Goal: Register for event/course

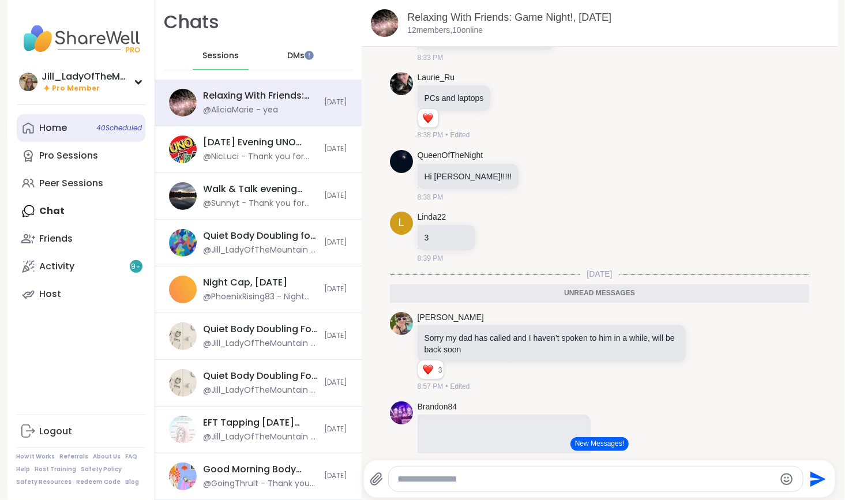
click at [58, 130] on div "Home 40 Scheduled" at bounding box center [54, 128] width 28 height 13
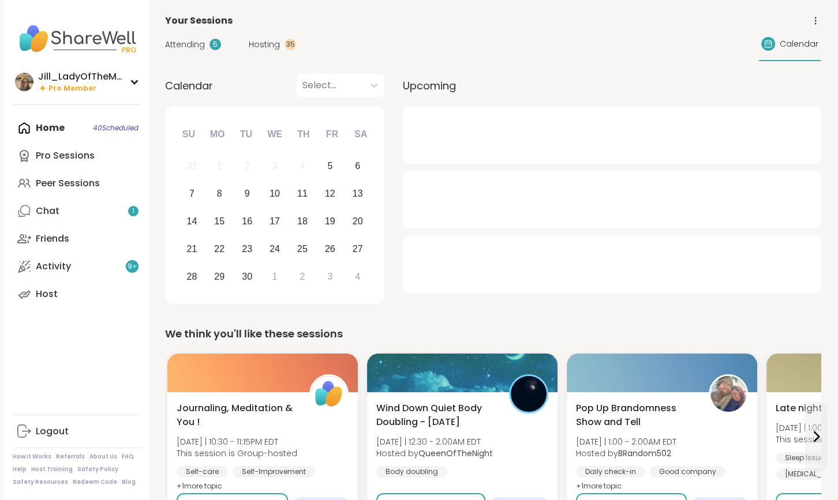
click at [186, 42] on span "Attending" at bounding box center [185, 45] width 40 height 12
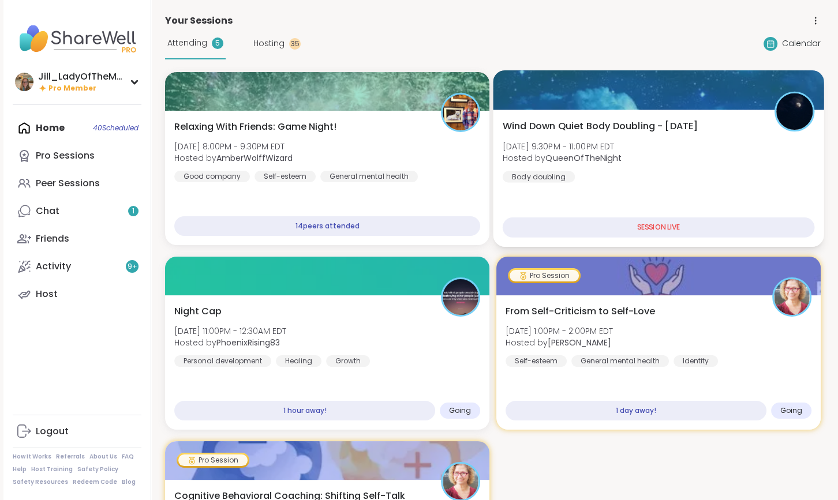
click at [605, 185] on div "Wind Down Quiet Body Doubling - Friday Fri, Sep 05 | 9:30PM - 11:00PM EDT Hoste…" at bounding box center [658, 178] width 331 height 137
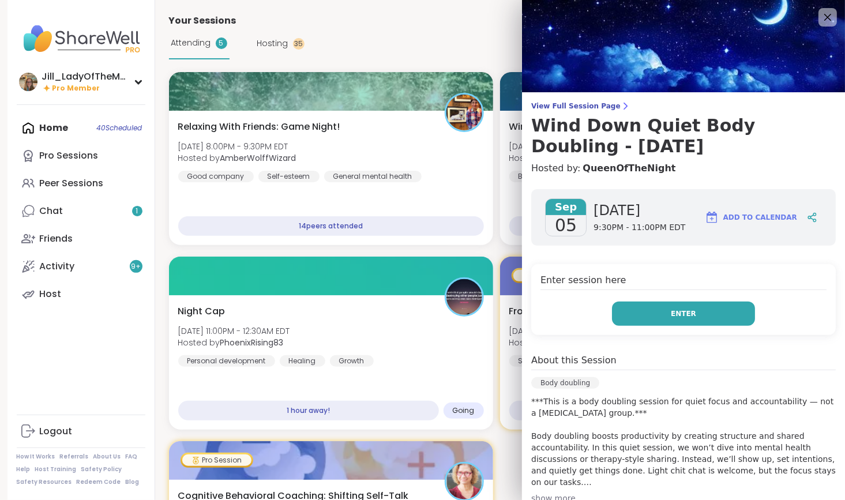
click at [651, 314] on button "Enter" at bounding box center [683, 314] width 143 height 24
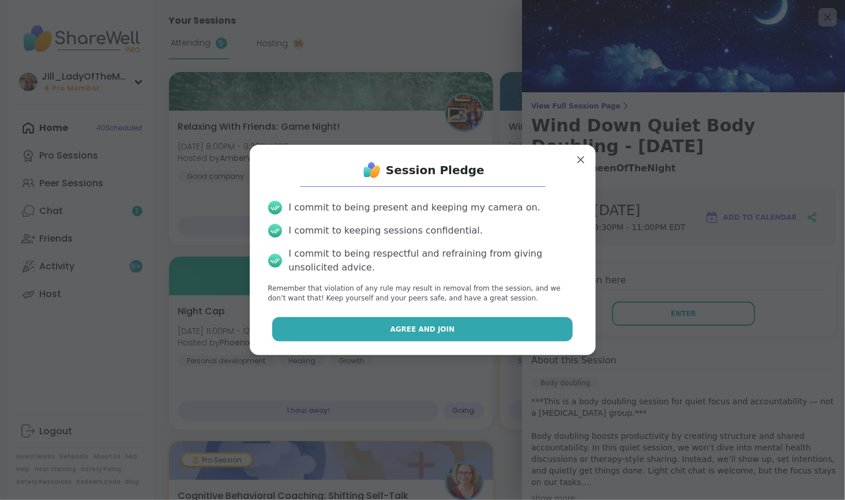
click at [429, 337] on button "Agree and Join" at bounding box center [422, 329] width 301 height 24
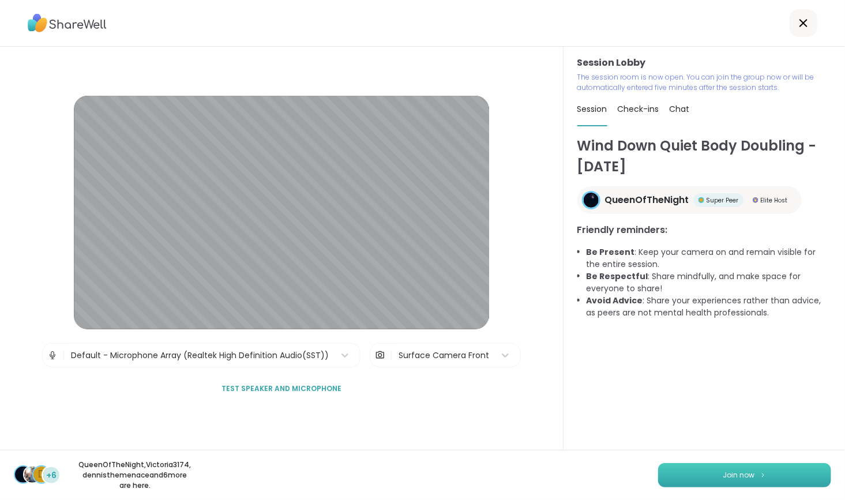
click at [727, 474] on span "Join now" at bounding box center [739, 475] width 32 height 10
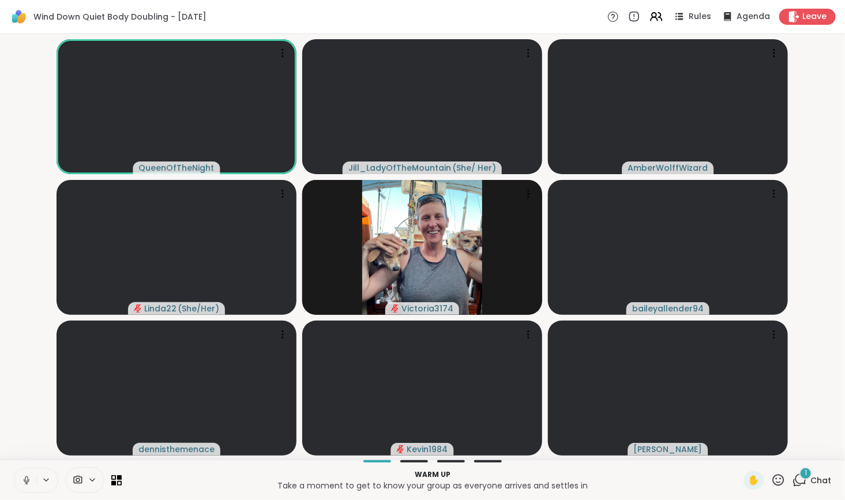
click at [800, 474] on div "1" at bounding box center [806, 473] width 13 height 13
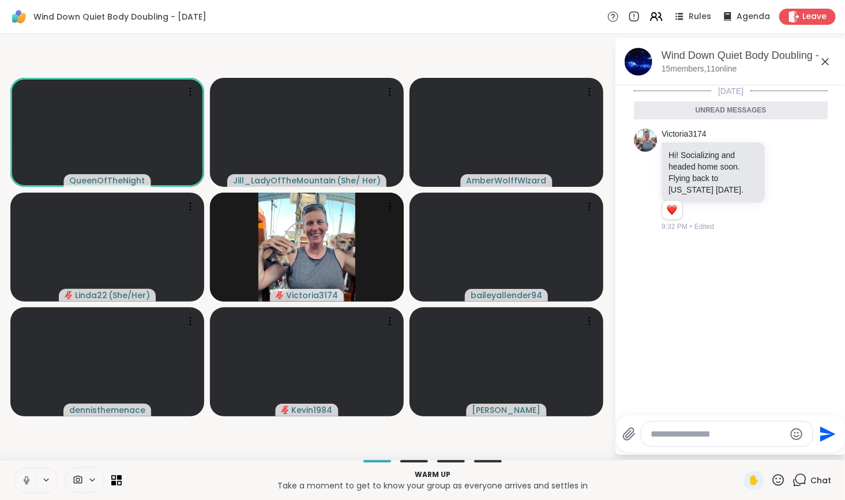
click at [702, 436] on textarea "Type your message" at bounding box center [718, 435] width 134 height 12
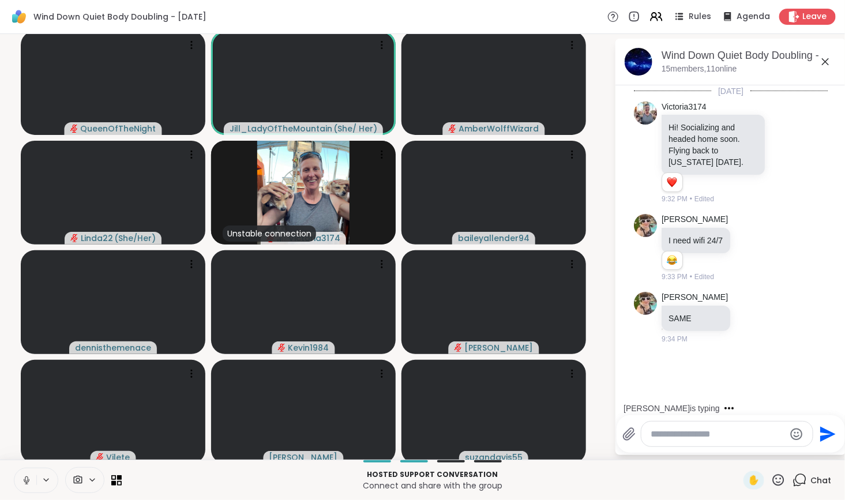
scroll to position [1, 0]
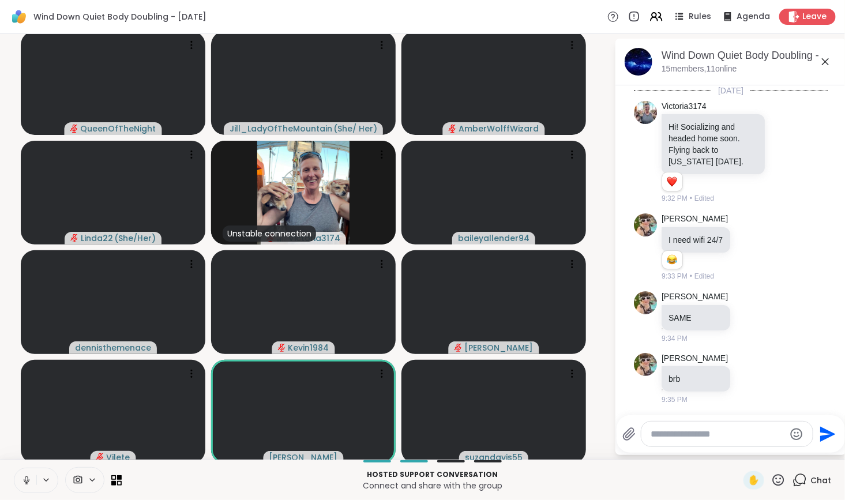
click at [25, 476] on icon at bounding box center [26, 480] width 10 height 10
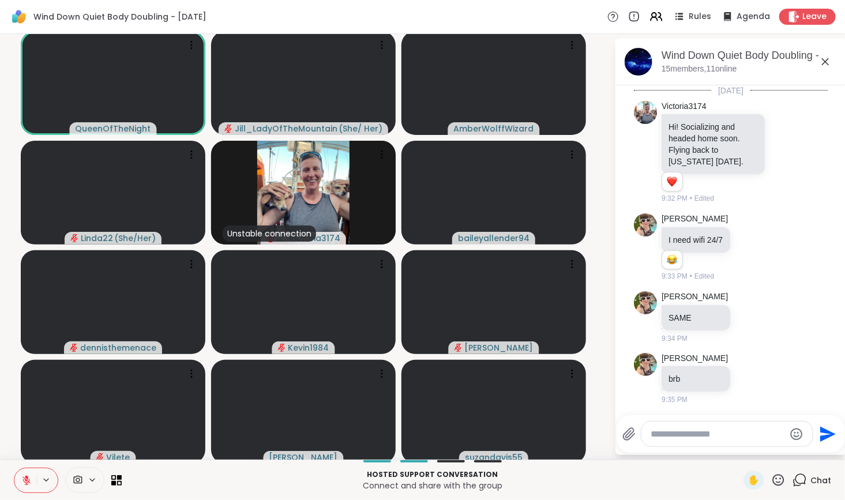
click at [24, 478] on icon at bounding box center [26, 480] width 10 height 10
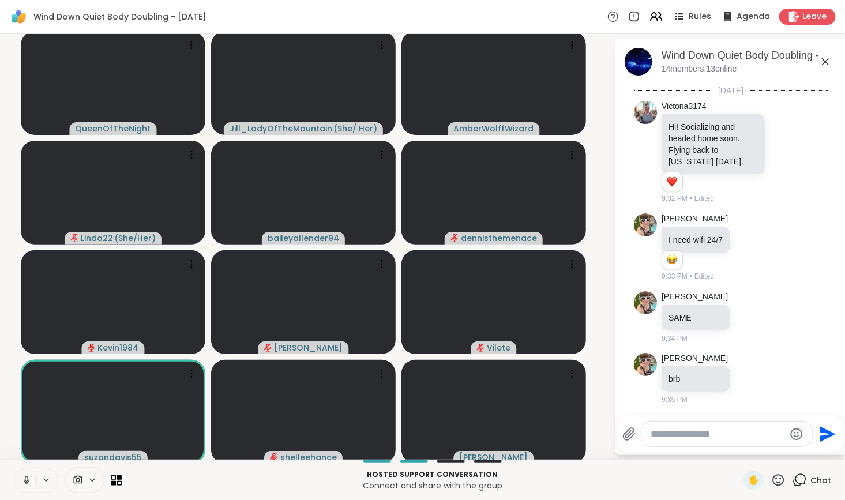
scroll to position [151, 0]
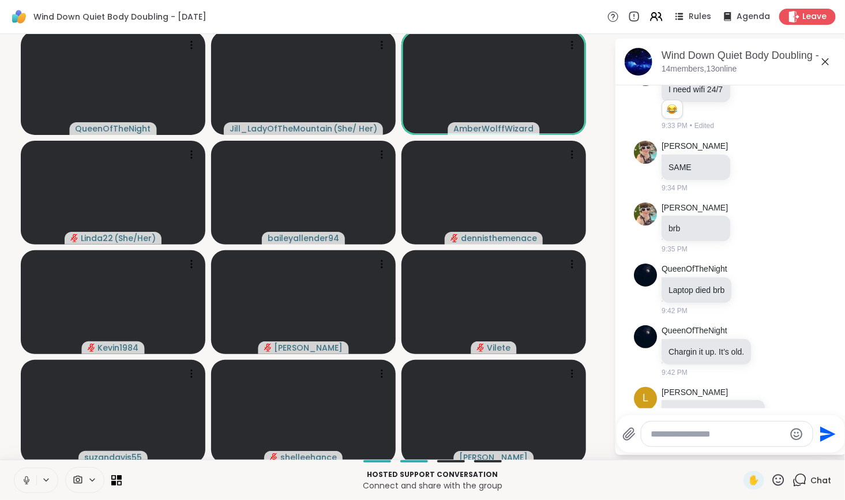
click at [27, 481] on icon at bounding box center [26, 479] width 3 height 5
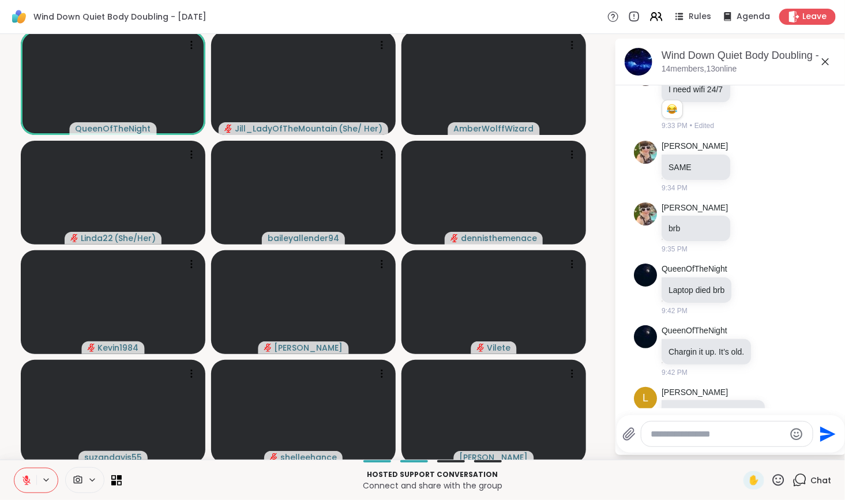
click at [28, 482] on icon at bounding box center [26, 481] width 8 height 8
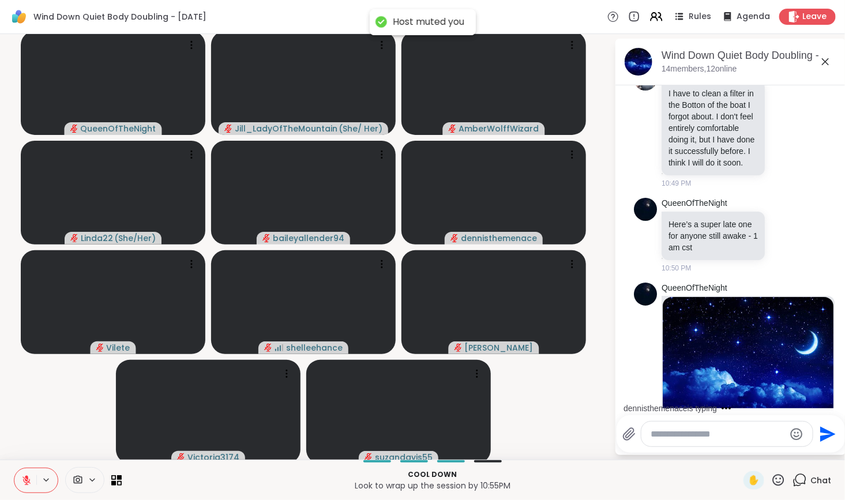
scroll to position [1770, 0]
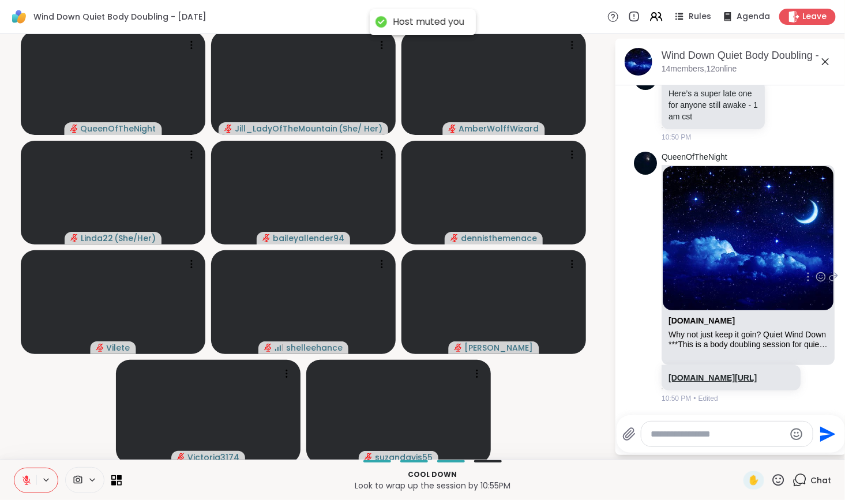
click at [713, 373] on link "sharewellnow.com/session/7848c7b0-6cf5-46d1-9476-b3248b8ec52c" at bounding box center [713, 377] width 88 height 9
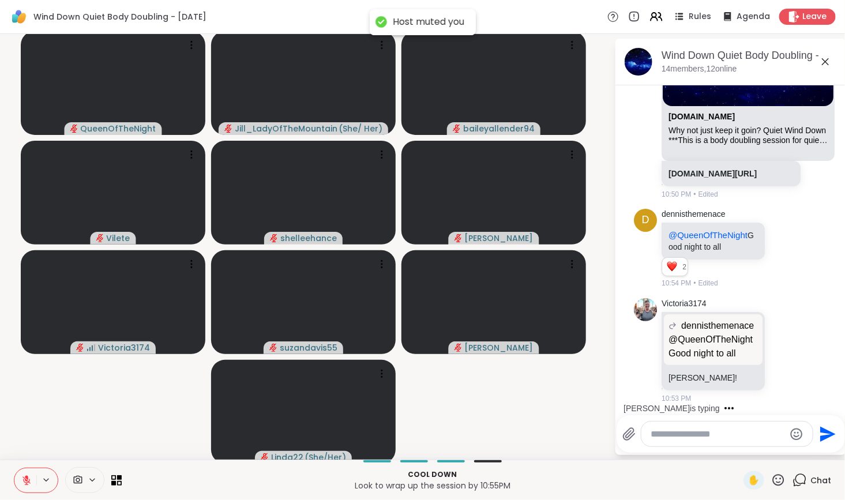
scroll to position [2088, 0]
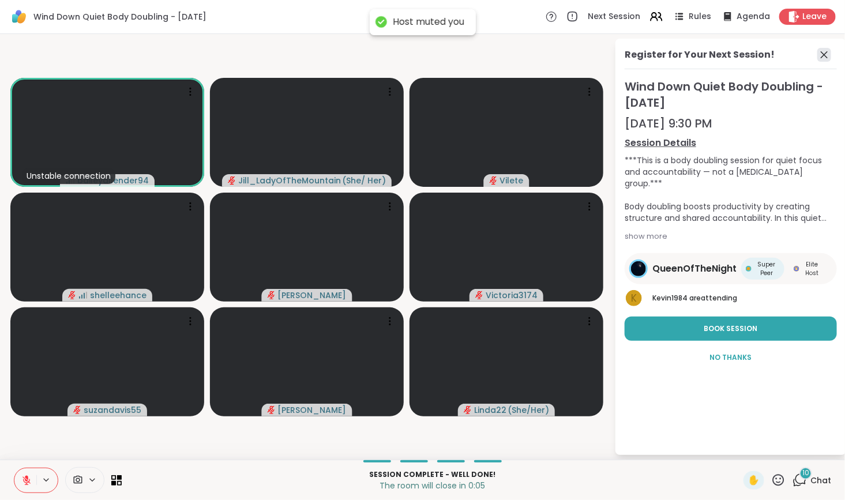
click at [829, 48] on icon at bounding box center [824, 55] width 14 height 14
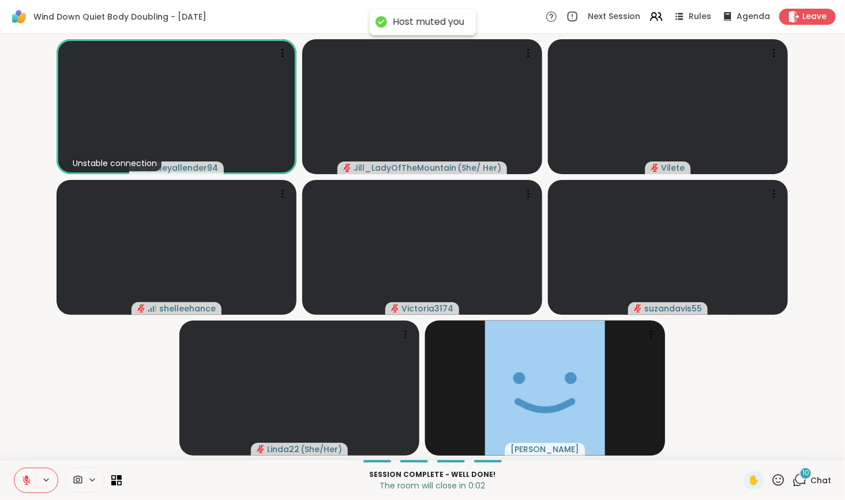
click at [800, 475] on div "10" at bounding box center [806, 473] width 13 height 13
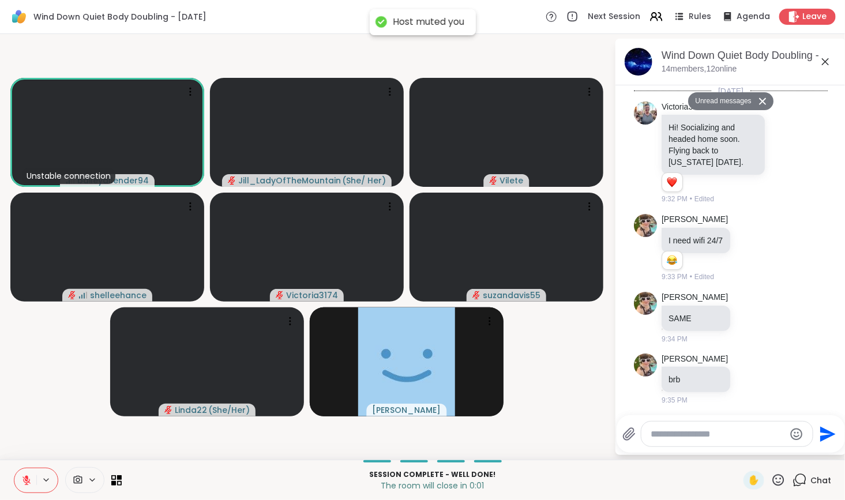
scroll to position [2966, 0]
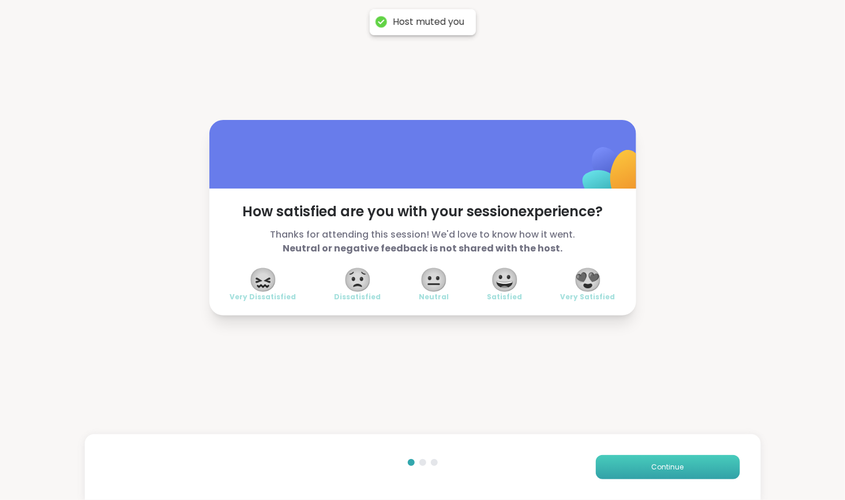
click at [635, 466] on button "Continue" at bounding box center [668, 467] width 144 height 24
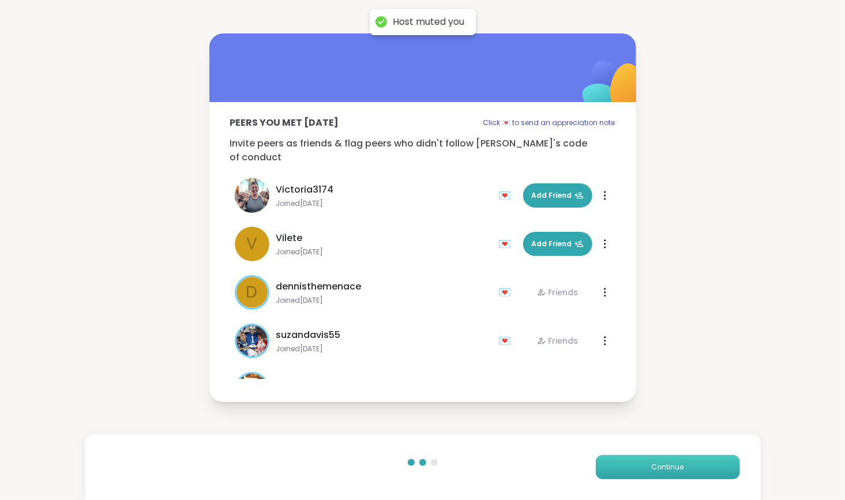
click at [633, 472] on button "Continue" at bounding box center [668, 467] width 144 height 24
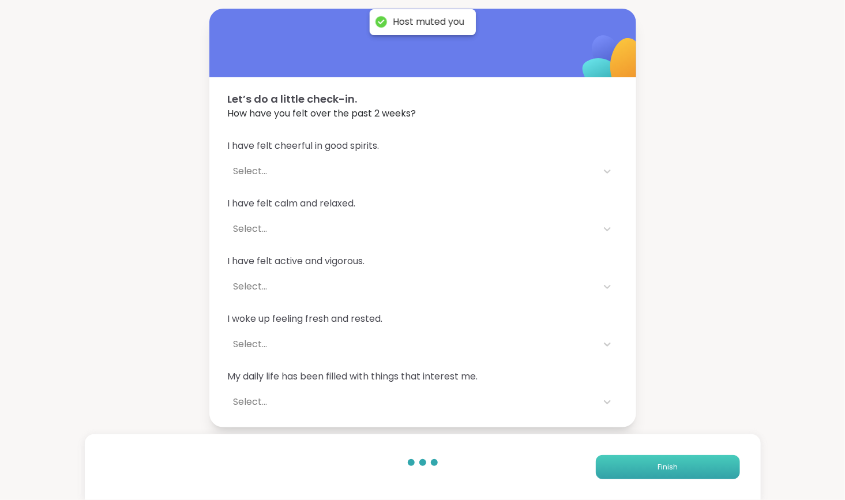
click at [633, 468] on button "Finish" at bounding box center [668, 467] width 144 height 24
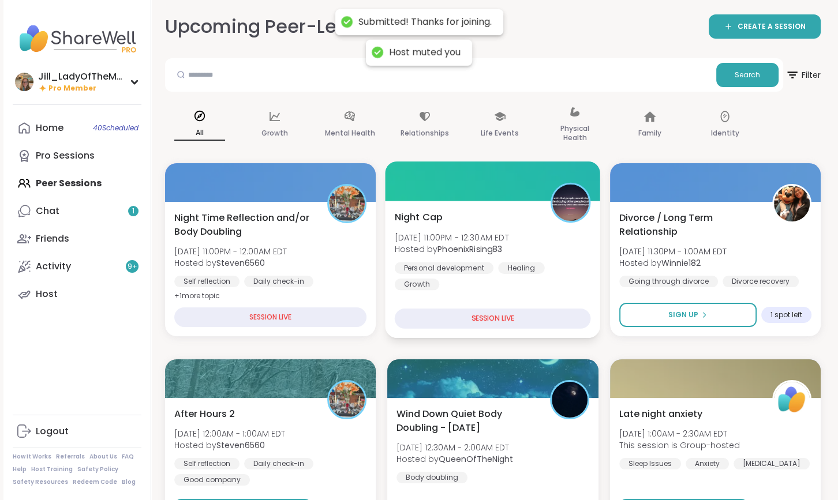
click at [447, 217] on div "Night Cap Fri, Sep 05 | 11:00PM - 12:30AM EDT Hosted by PhoenixRising83 Persona…" at bounding box center [493, 250] width 196 height 80
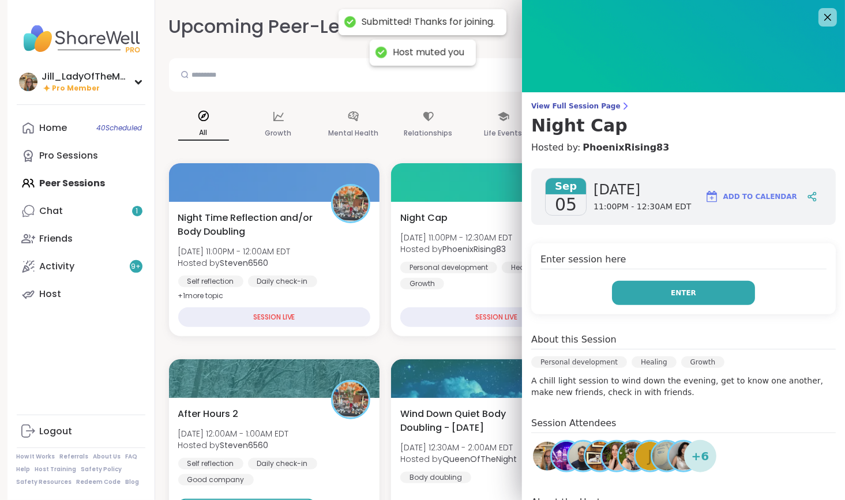
click at [661, 300] on button "Enter" at bounding box center [683, 293] width 143 height 24
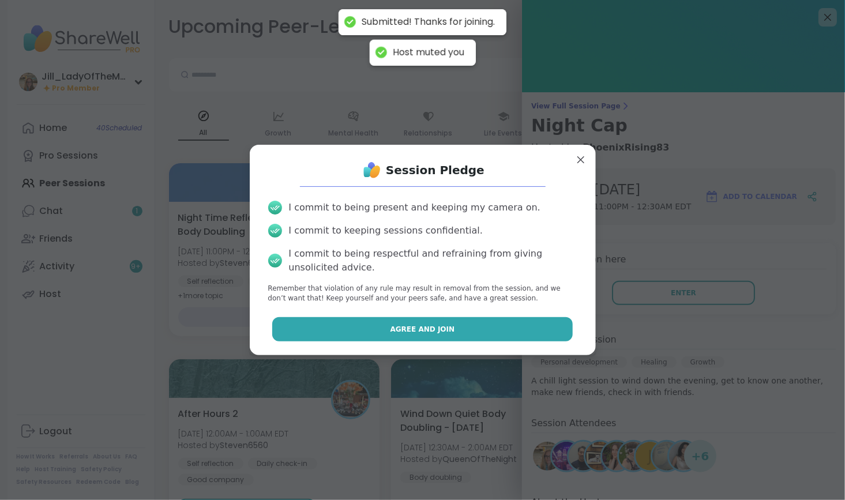
click at [430, 327] on span "Agree and Join" at bounding box center [423, 329] width 65 height 10
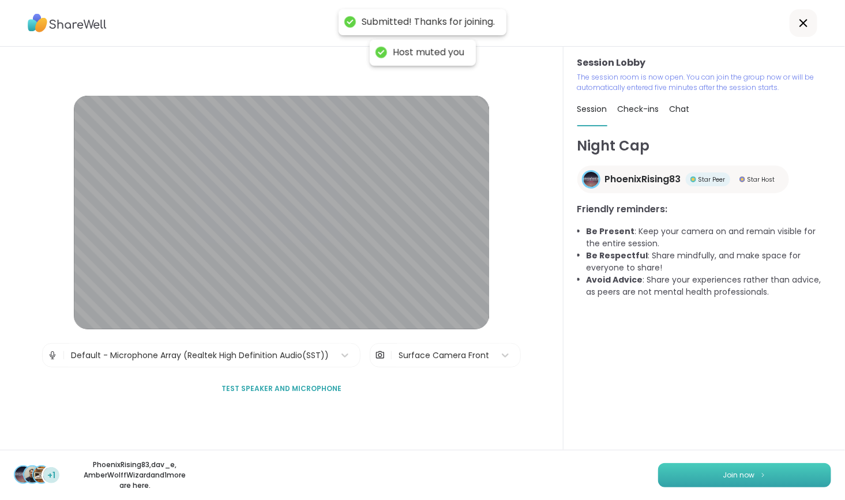
click at [723, 476] on span "Join now" at bounding box center [739, 475] width 32 height 10
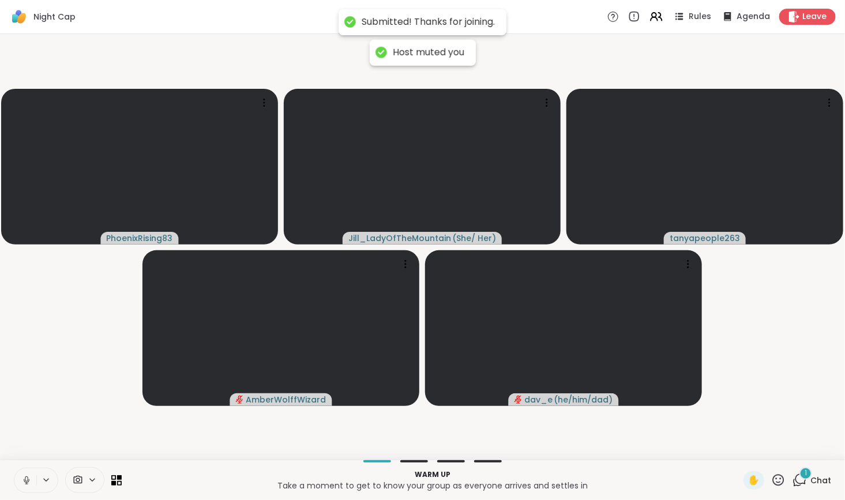
click at [27, 479] on icon at bounding box center [26, 480] width 10 height 10
click at [800, 479] on div "1" at bounding box center [806, 473] width 13 height 13
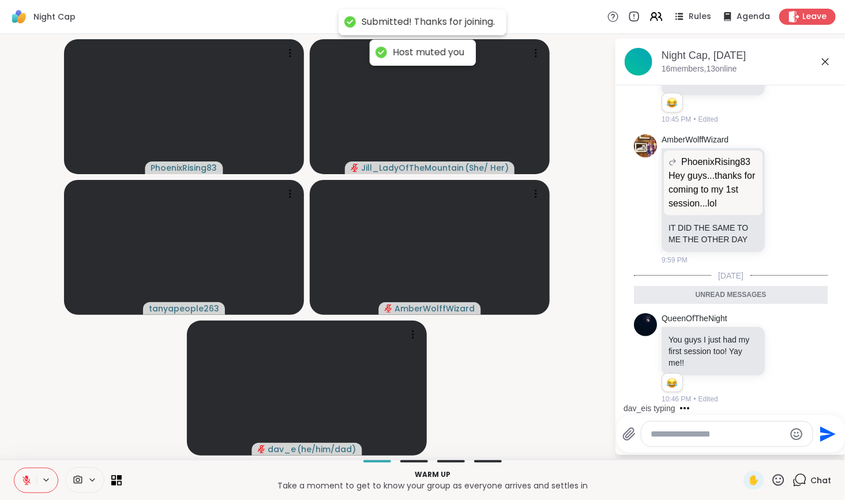
scroll to position [245, 0]
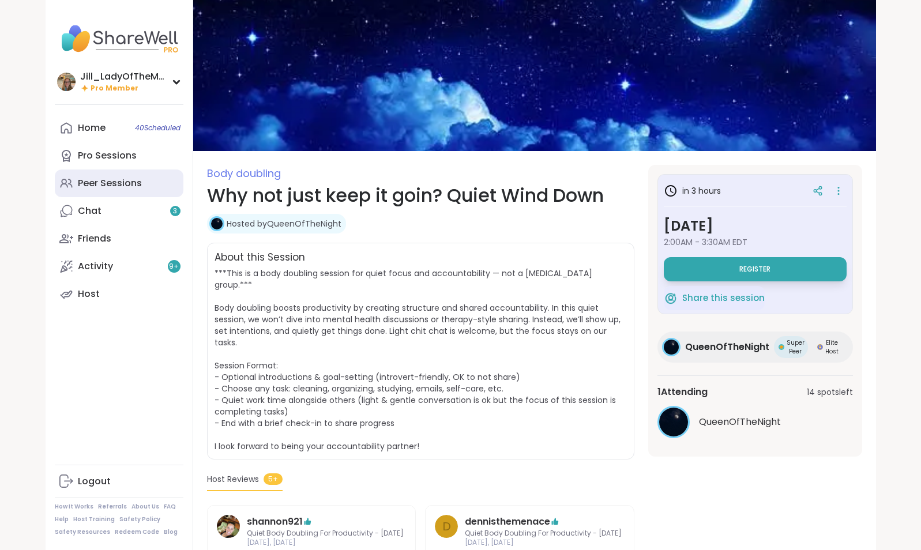
click at [142, 185] on link "Peer Sessions" at bounding box center [119, 184] width 129 height 28
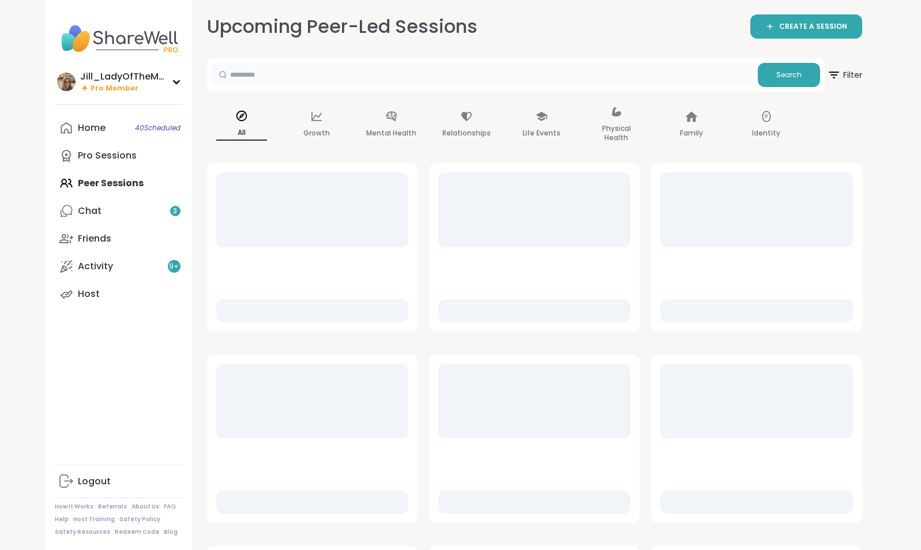
click at [270, 76] on input "text" at bounding box center [483, 74] width 542 height 23
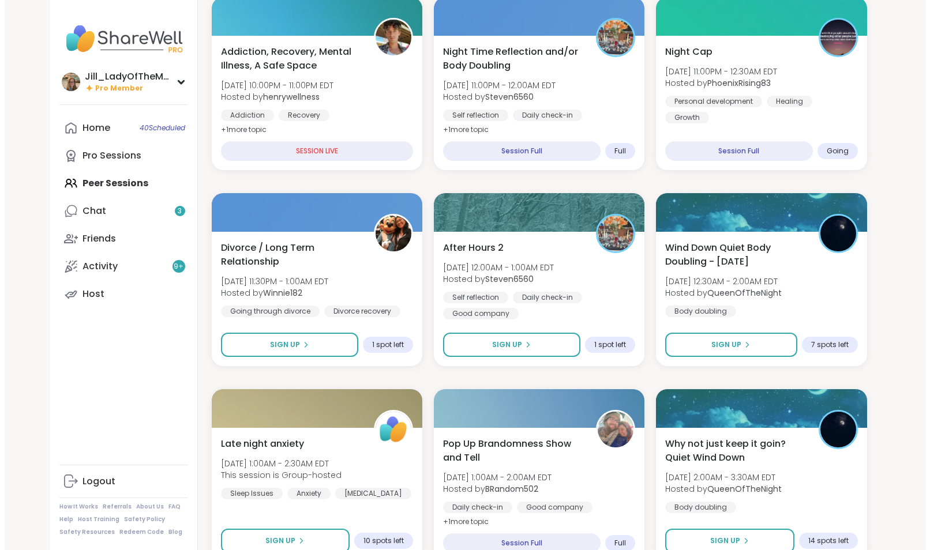
scroll to position [363, 0]
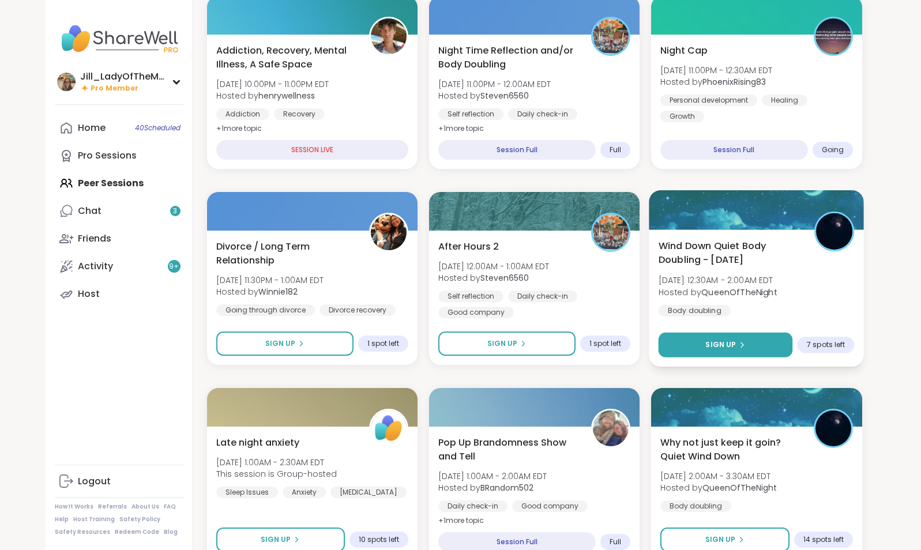
click at [734, 336] on button "Sign Up" at bounding box center [726, 345] width 134 height 25
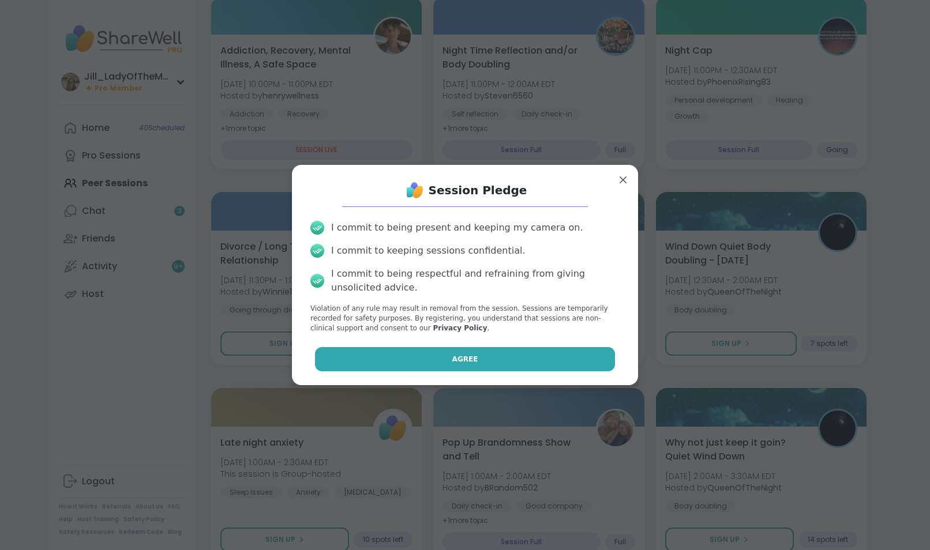
click at [499, 354] on button "Agree" at bounding box center [465, 359] width 301 height 24
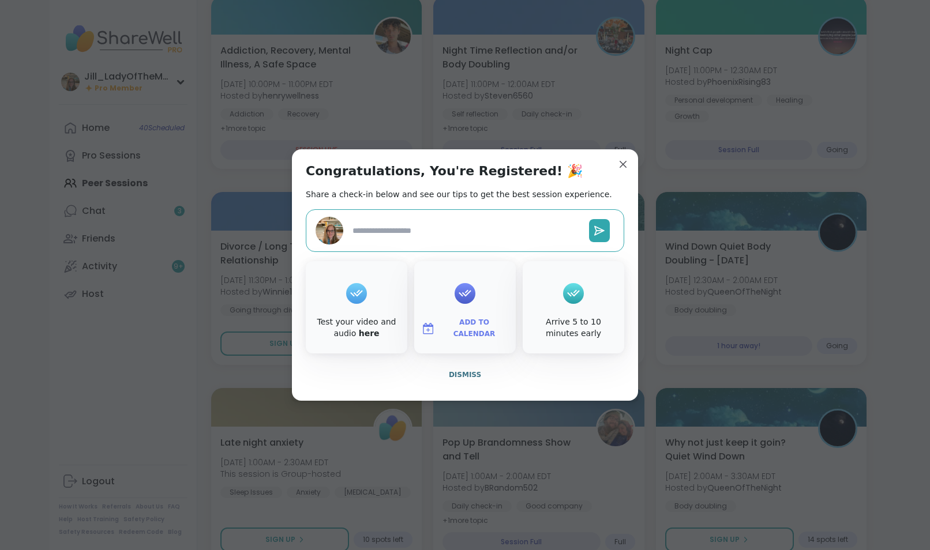
click at [460, 323] on span "Add to Calendar" at bounding box center [474, 328] width 69 height 22
type textarea "*"
click at [471, 217] on button "Google Calendar" at bounding box center [465, 224] width 88 height 25
